Goal: Check status: Check status

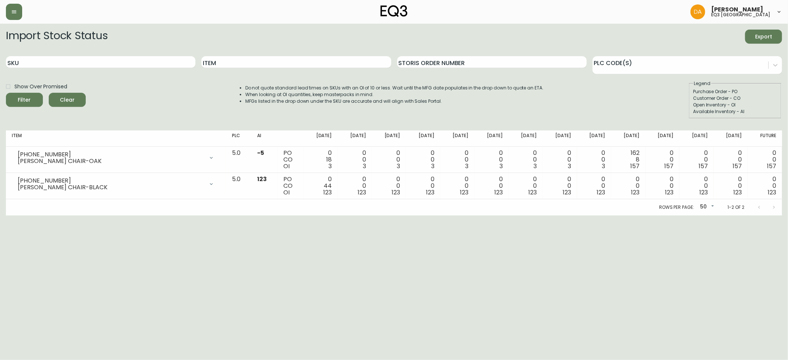
click at [470, 100] on li "MFGs listed in the drop down under the SKU are accurate and will align with Sal…" at bounding box center [394, 101] width 298 height 7
click at [65, 61] on input "SKU" at bounding box center [100, 62] width 189 height 12
paste input "[PHONE_NUMBER]"
type input "[PHONE_NUMBER]"
click at [6, 93] on button "Filter" at bounding box center [24, 100] width 37 height 14
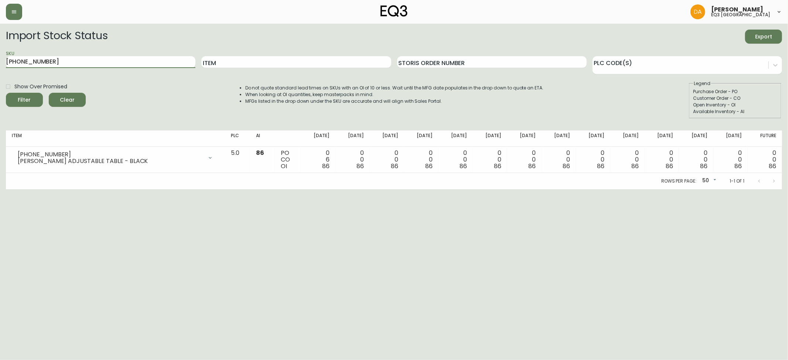
click at [259, 101] on li "MFGs listed in the drop down under the SKU are accurate and will align with Sal…" at bounding box center [394, 101] width 298 height 7
drag, startPoint x: 259, startPoint y: 101, endPoint x: 420, endPoint y: 108, distance: 160.5
click at [420, 108] on div "Do not quote standard lead times on SKUs with an OI of 10 or less. Wait until t…" at bounding box center [387, 99] width 313 height 38
click at [435, 108] on div "Do not quote standard lead times on SKUs with an OI of 10 or less. Wait until t…" at bounding box center [387, 99] width 313 height 38
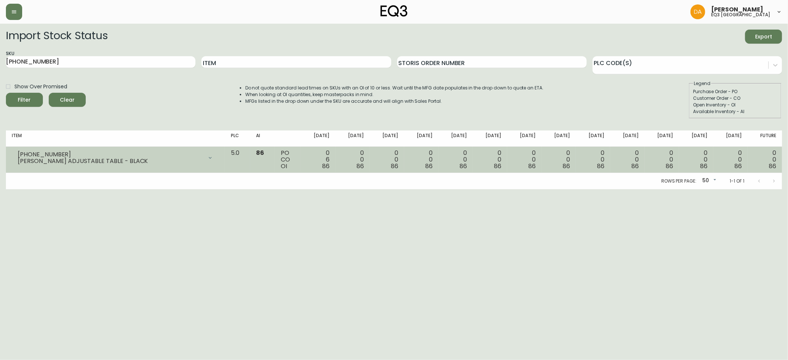
click at [16, 158] on div "[PHONE_NUMBER] JACK ADJUSTABLE TABLE - BLACK" at bounding box center [115, 158] width 207 height 16
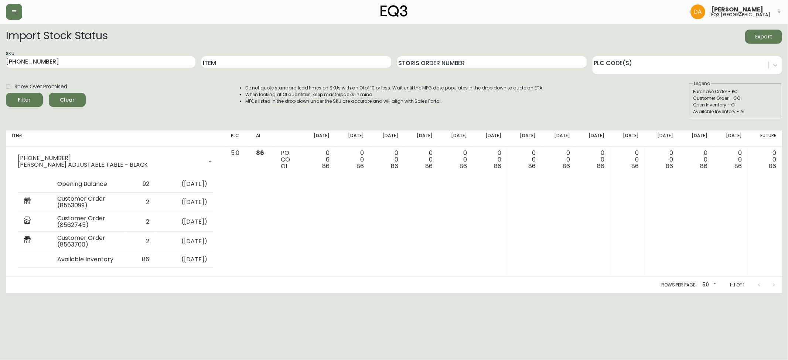
click at [120, 117] on div "Show Over Promised Filter Clear Do not quote standard lead times on SKUs with a…" at bounding box center [394, 99] width 776 height 38
drag, startPoint x: 177, startPoint y: 358, endPoint x: 225, endPoint y: 355, distance: 48.1
click at [180, 293] on html "[PERSON_NAME] eq3 calgary Import Stock Status Export SKU [PHONE_NUMBER] Item St…" at bounding box center [394, 146] width 788 height 293
click at [529, 28] on main "Import Stock Status Export SKU [PHONE_NUMBER] Item Storis Order Number PLC Code…" at bounding box center [394, 158] width 788 height 269
